Goal: Communication & Community: Answer question/provide support

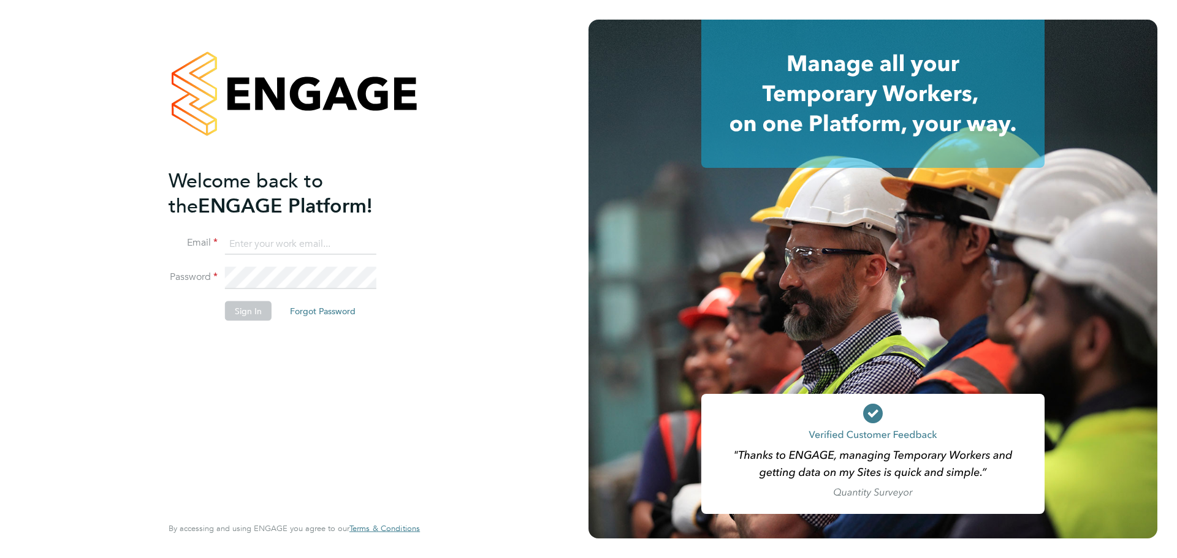
type input "[EMAIL_ADDRESS][DOMAIN_NAME]"
click at [251, 303] on button "Sign In" at bounding box center [248, 311] width 47 height 20
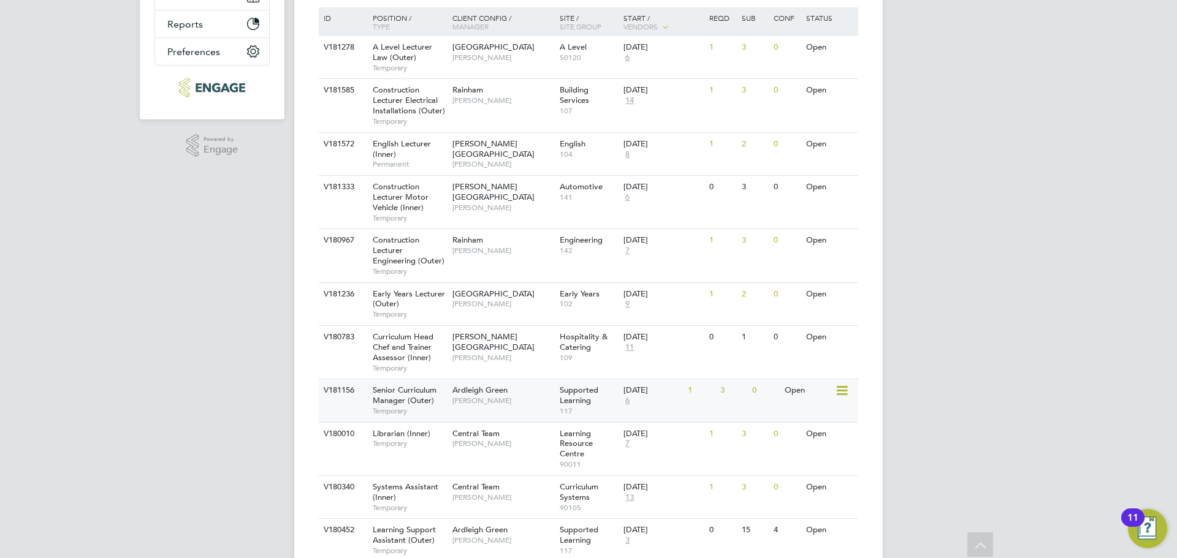
scroll to position [306, 0]
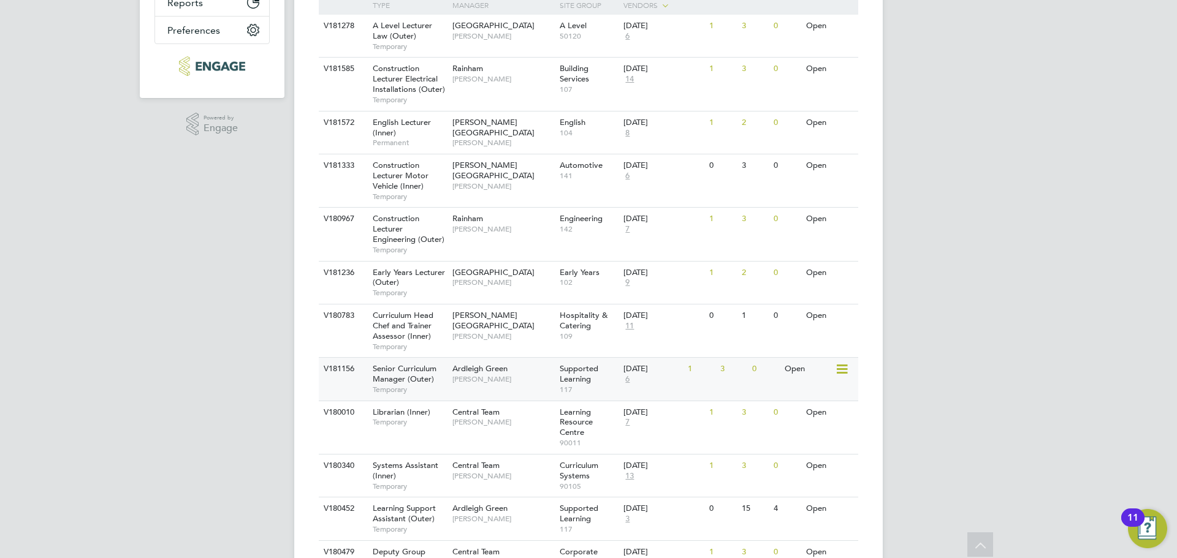
click at [401, 382] on span "Senior Curriculum Manager (Outer)" at bounding box center [405, 373] width 64 height 21
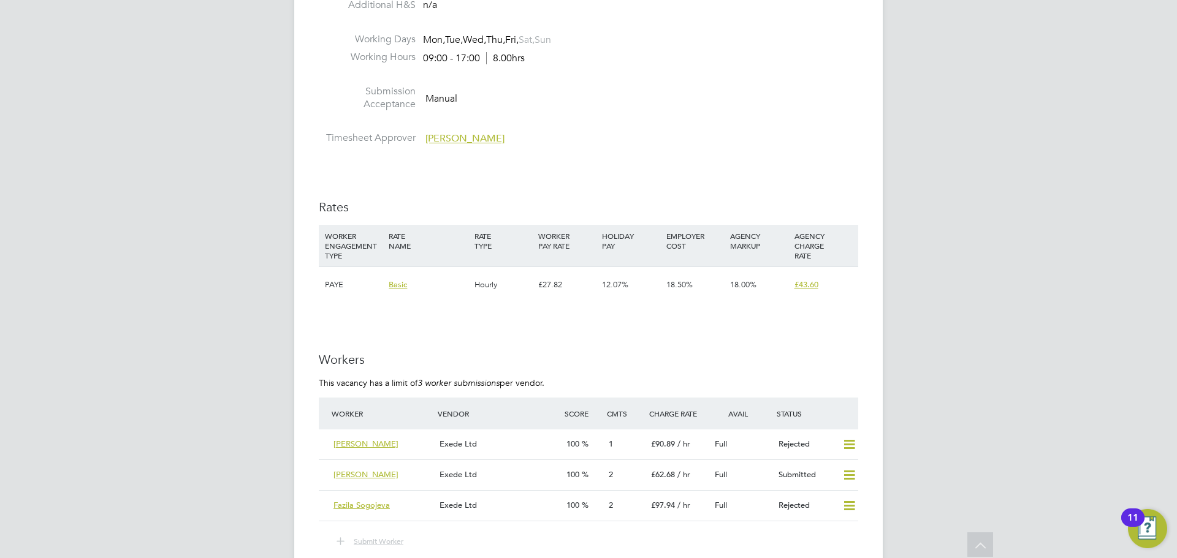
scroll to position [1593, 0]
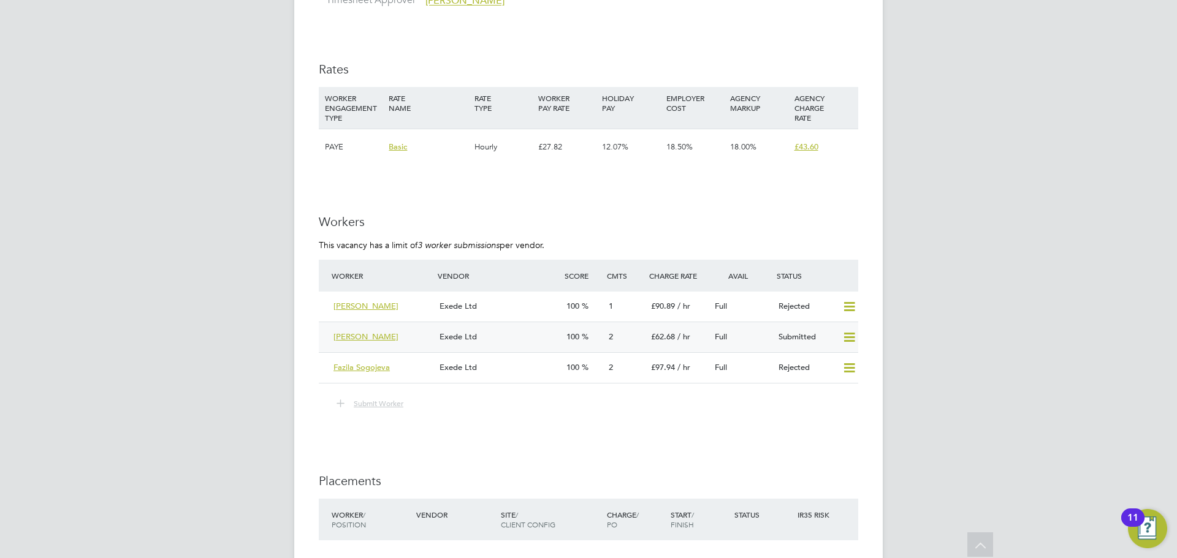
click at [389, 327] on div "Cheryl Kelley" at bounding box center [381, 337] width 106 height 20
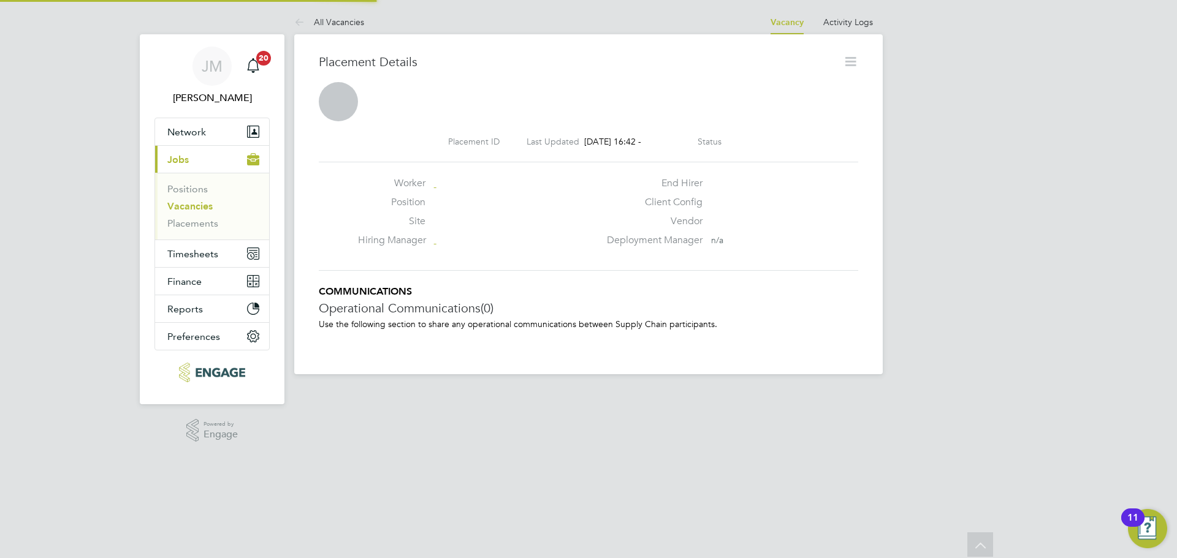
scroll to position [6, 6]
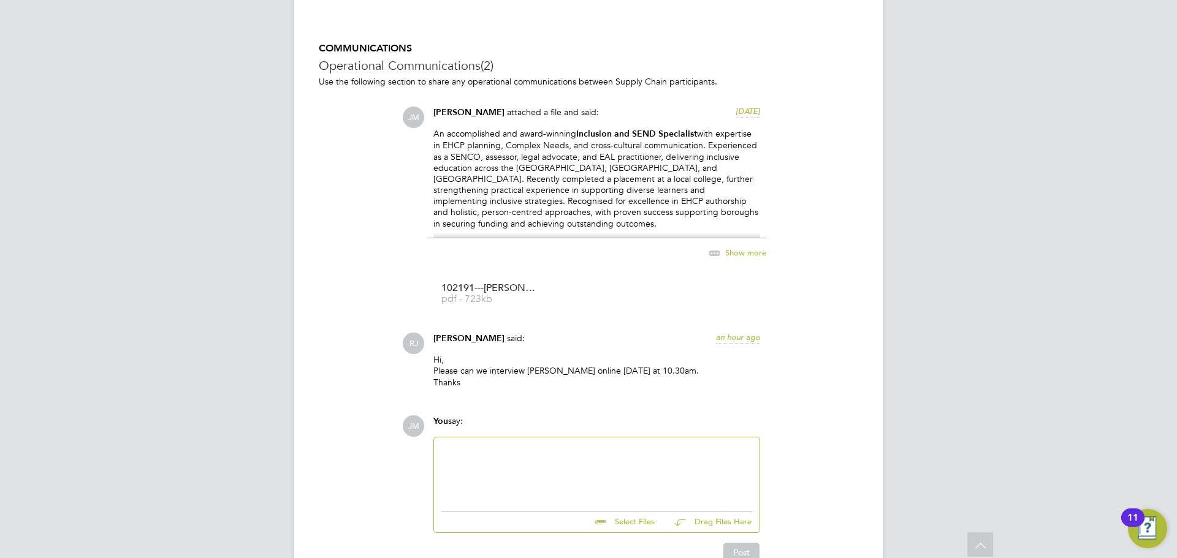
click at [736, 254] on span "Show more" at bounding box center [745, 253] width 41 height 10
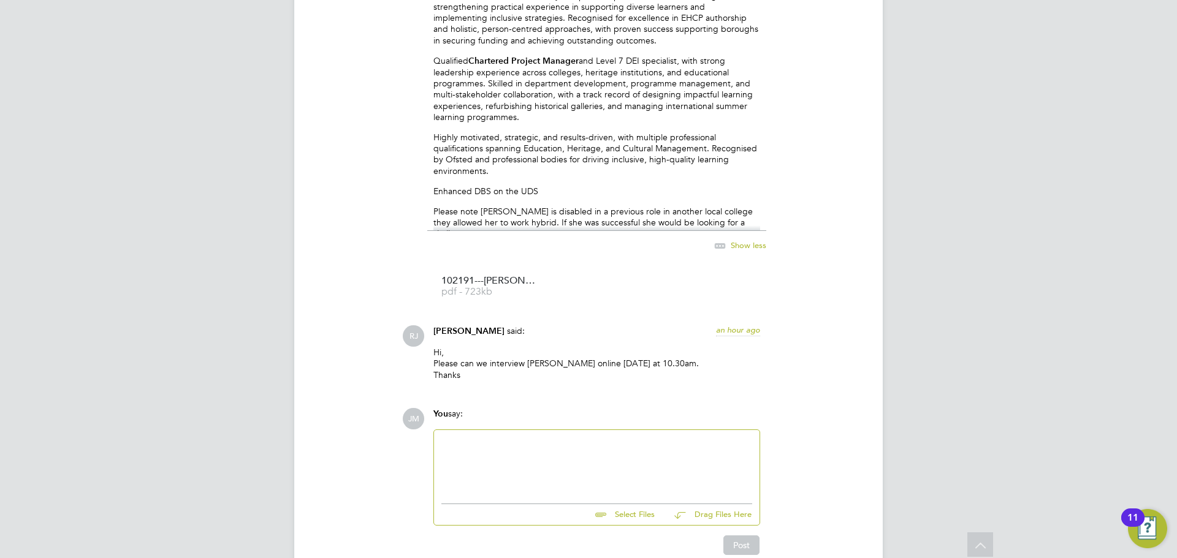
scroll to position [1287, 0]
click at [529, 447] on div at bounding box center [596, 463] width 311 height 53
click at [549, 454] on div at bounding box center [596, 463] width 311 height 53
click at [476, 438] on div "Hi Rach" at bounding box center [596, 463] width 311 height 53
click at [453, 442] on div "Hi Rach" at bounding box center [596, 463] width 311 height 53
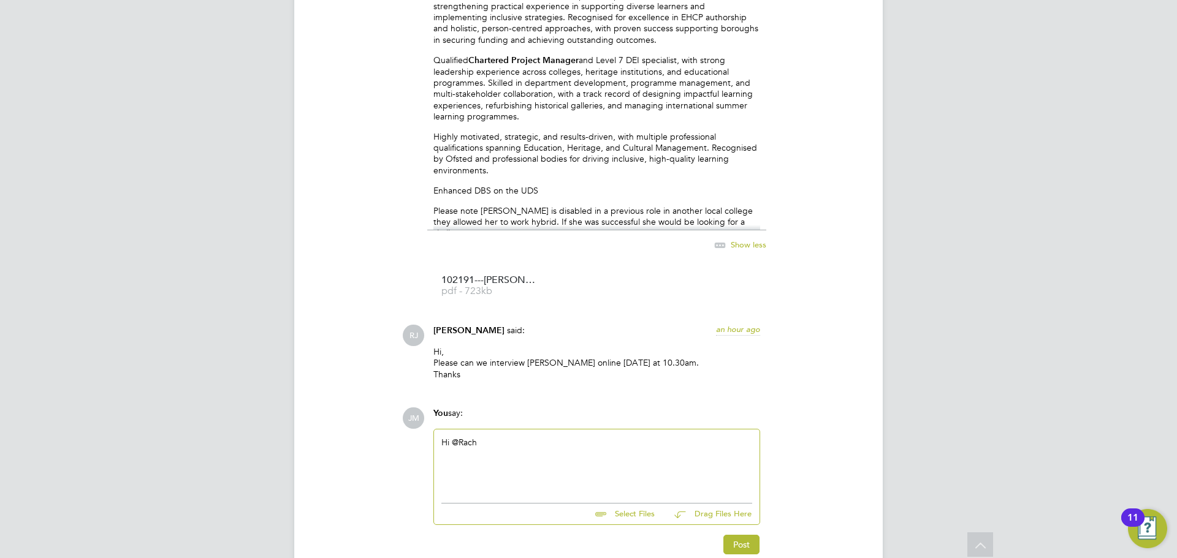
click at [488, 444] on div "Hi @Rach" at bounding box center [596, 463] width 311 height 53
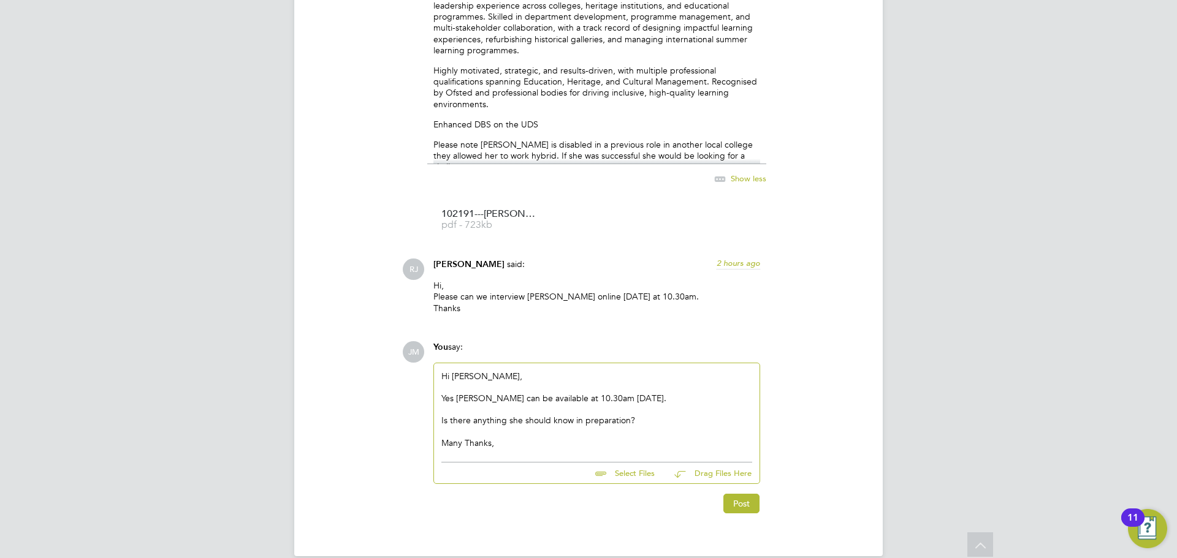
scroll to position [1371, 0]
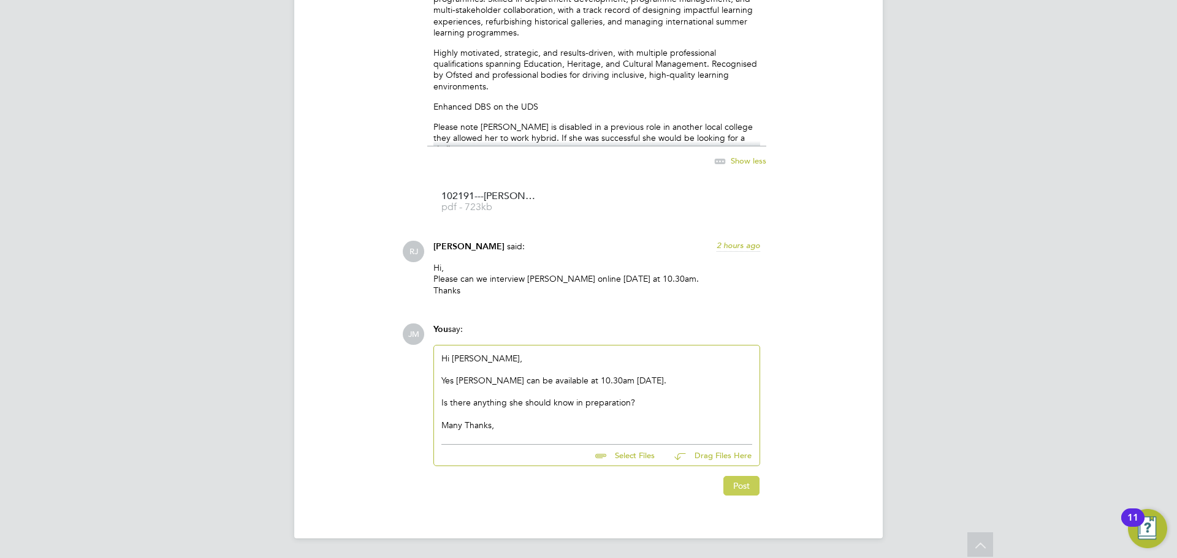
click at [743, 483] on button "Post" at bounding box center [741, 486] width 36 height 20
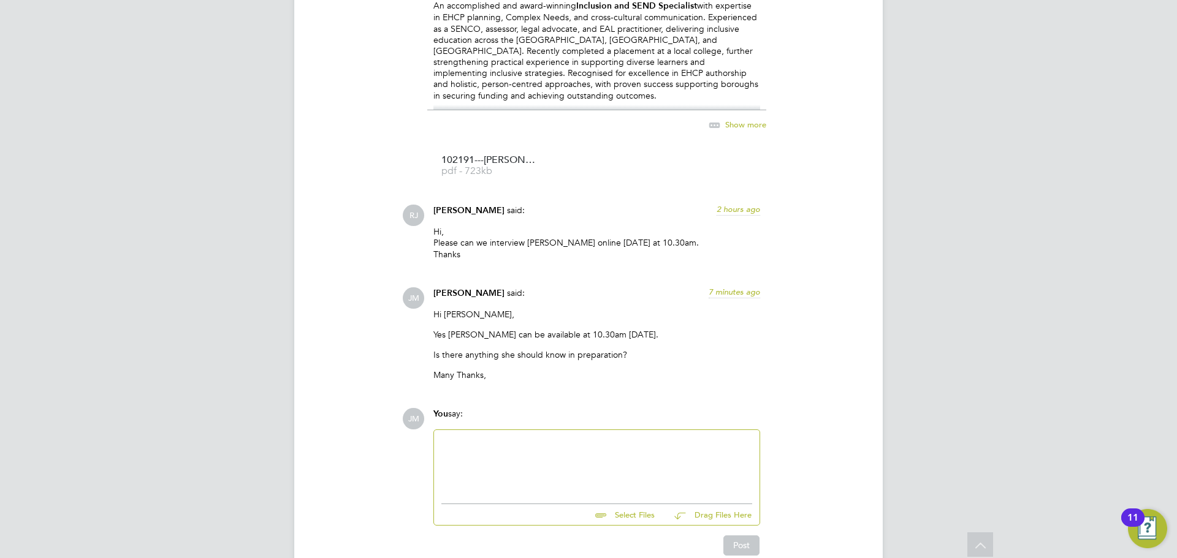
scroll to position [1291, 0]
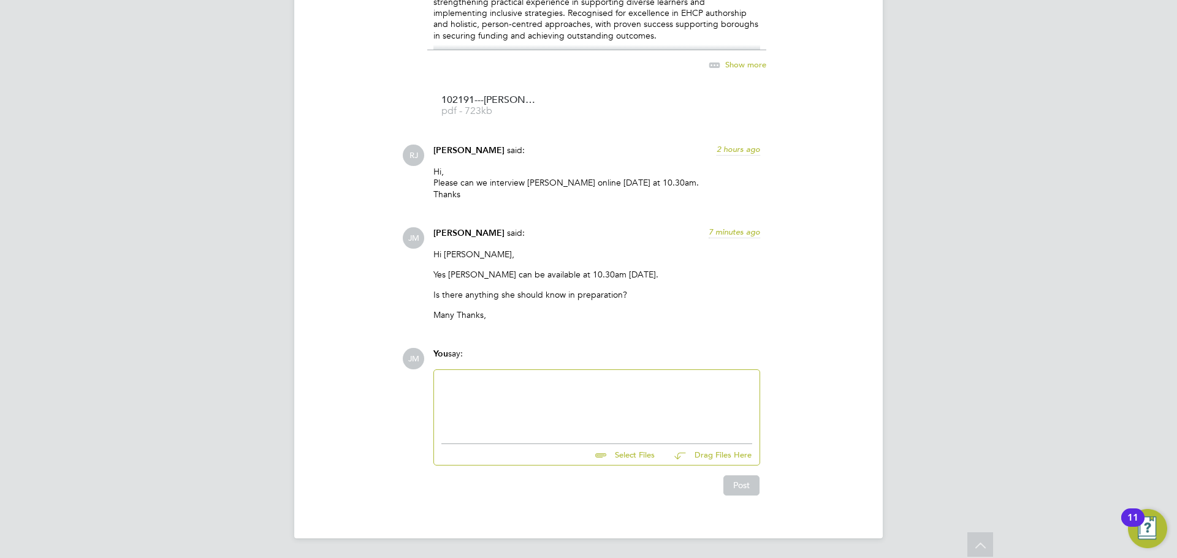
click at [485, 388] on div at bounding box center [596, 403] width 311 height 53
click at [637, 396] on div "and if you have any tech issues her mobile is: +44 750 352 1470" at bounding box center [596, 394] width 311 height 11
click at [636, 393] on div "and if you have any tech issues her mobile is: +44 750 352 1470" at bounding box center [596, 394] width 311 height 11
click at [632, 393] on div "and if you have any tech issues her mobile is: +44 750 352 1470" at bounding box center [596, 394] width 311 height 11
click at [694, 396] on div "and if you have any tech issues her mobile is: 0750 352 1470" at bounding box center [596, 394] width 311 height 11
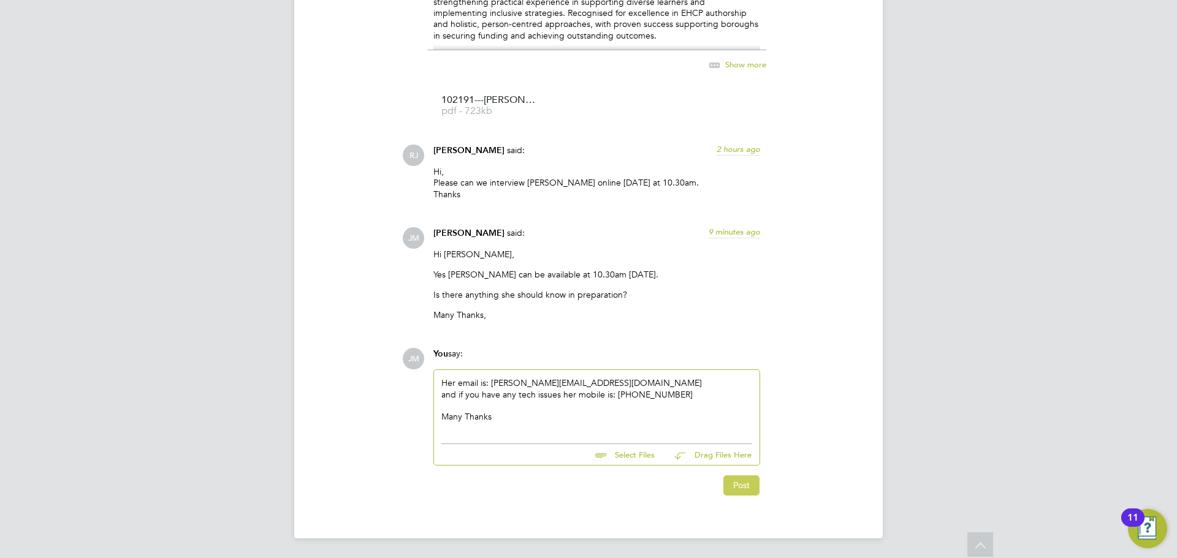
click at [734, 484] on button "Post" at bounding box center [741, 486] width 36 height 20
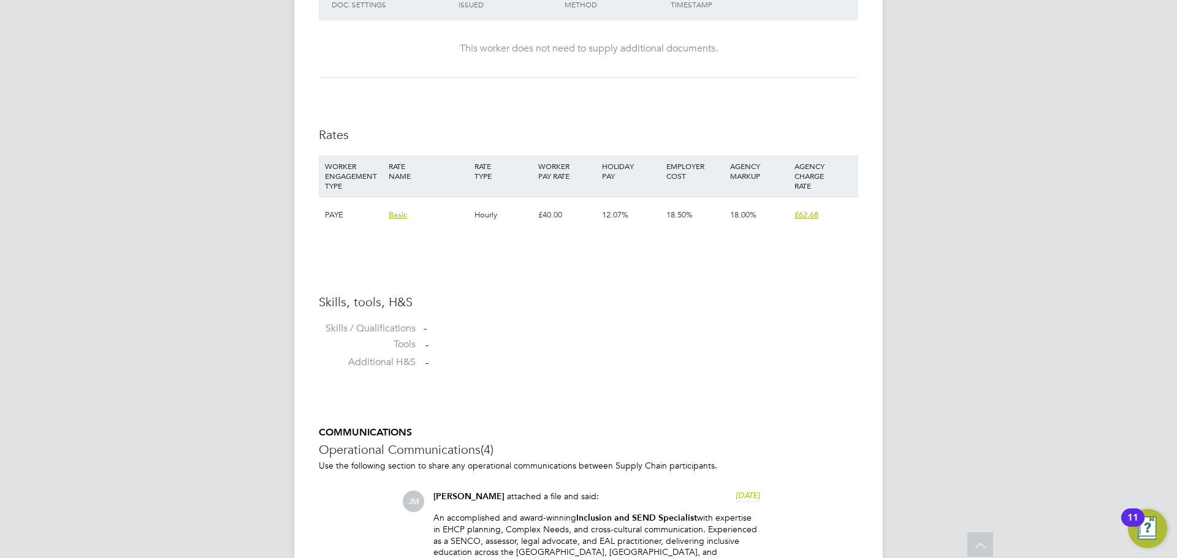
scroll to position [648, 0]
